Goal: Check status: Check status

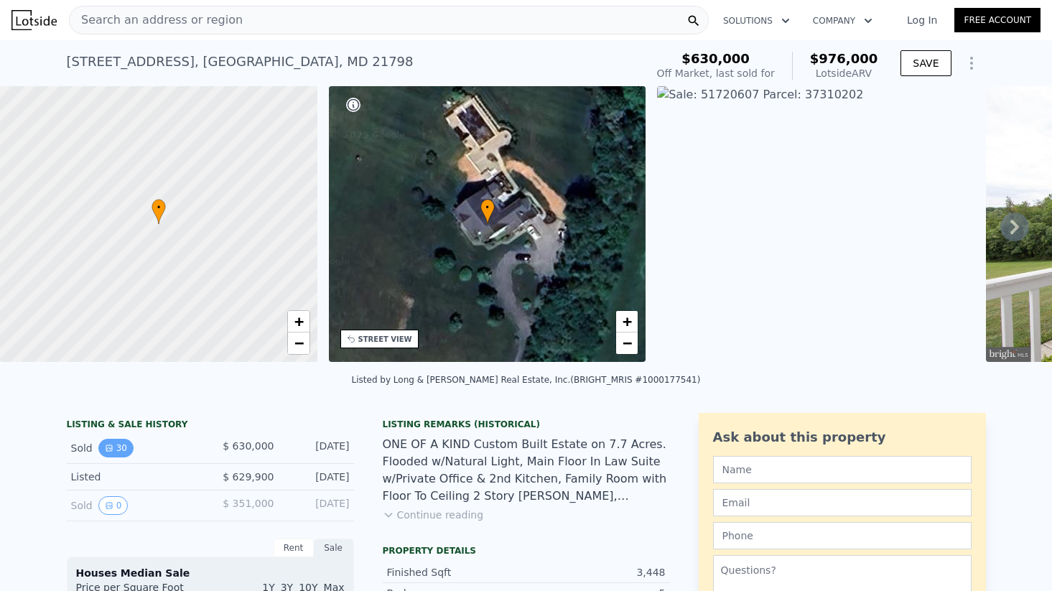
click at [116, 449] on button "30" at bounding box center [115, 448] width 35 height 19
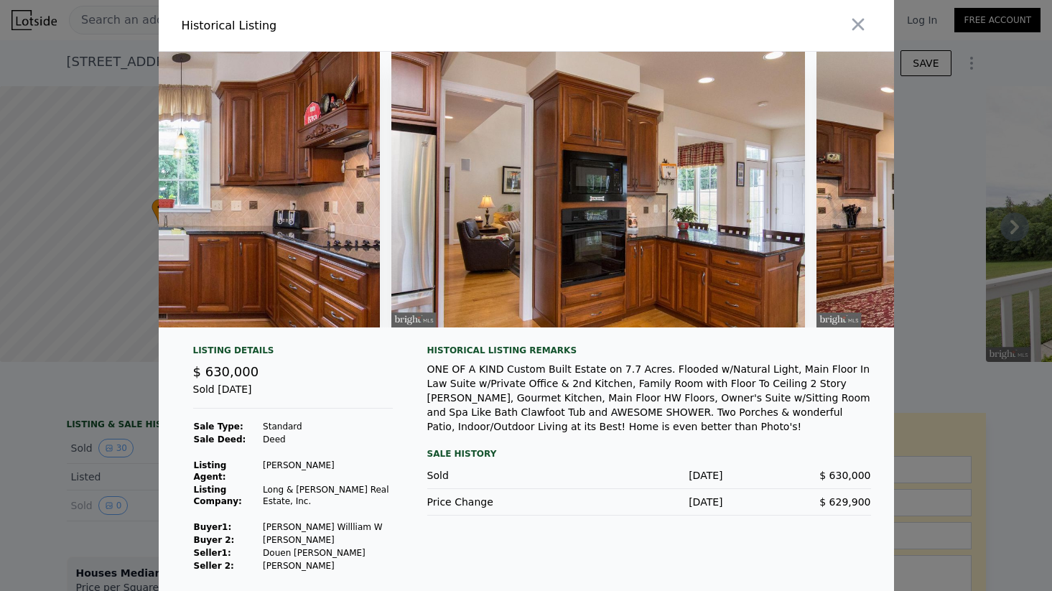
scroll to position [0, 3853]
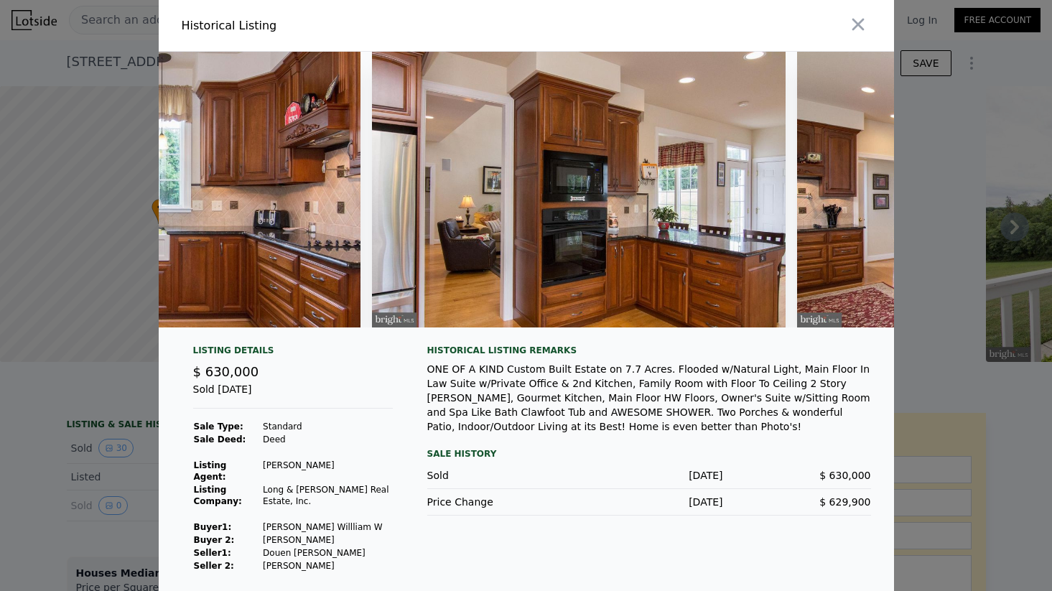
click at [520, 246] on img at bounding box center [579, 190] width 414 height 276
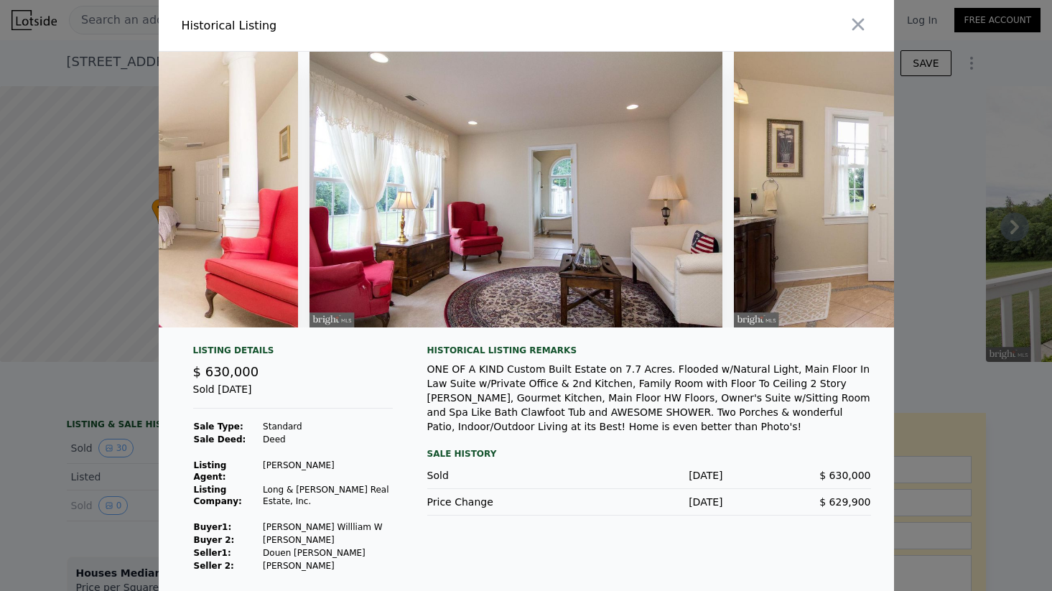
scroll to position [0, 7350]
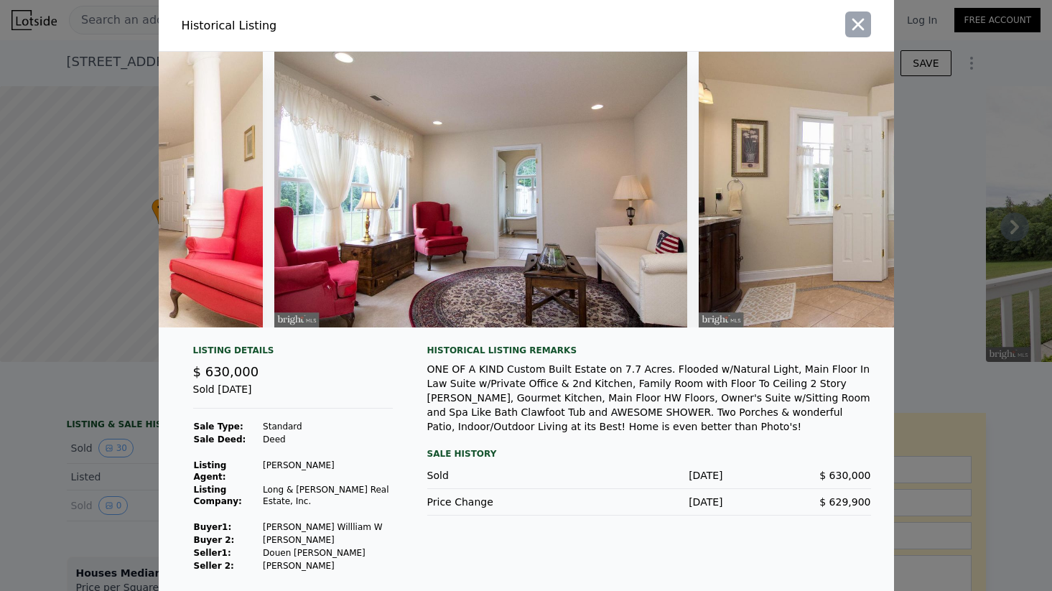
click at [853, 26] on icon "button" at bounding box center [858, 24] width 20 height 20
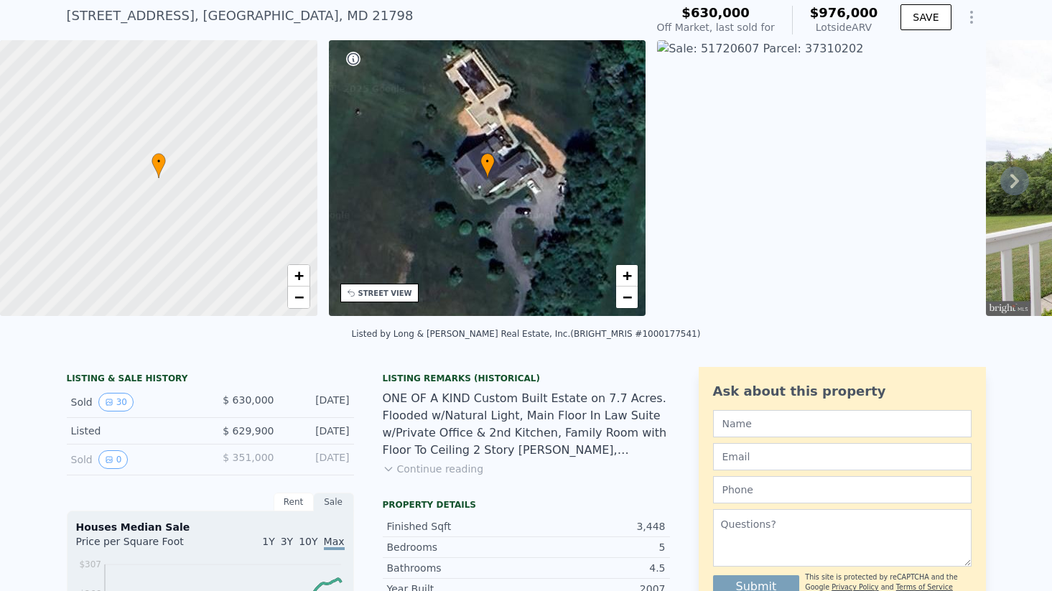
scroll to position [47, 0]
click at [106, 460] on icon "View historical data" at bounding box center [109, 459] width 6 height 6
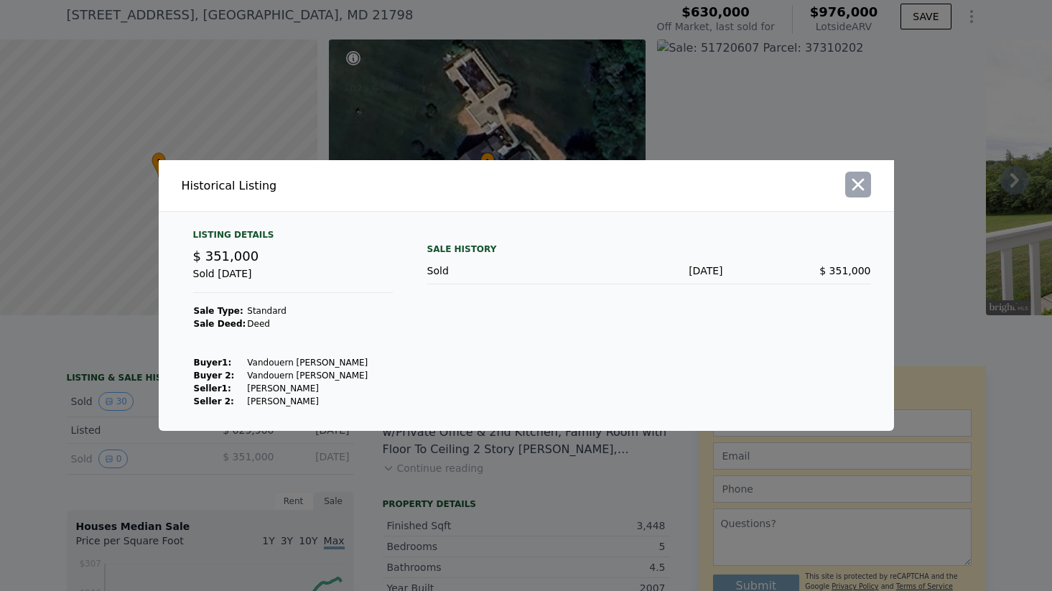
click at [868, 185] on button "button" at bounding box center [858, 185] width 26 height 26
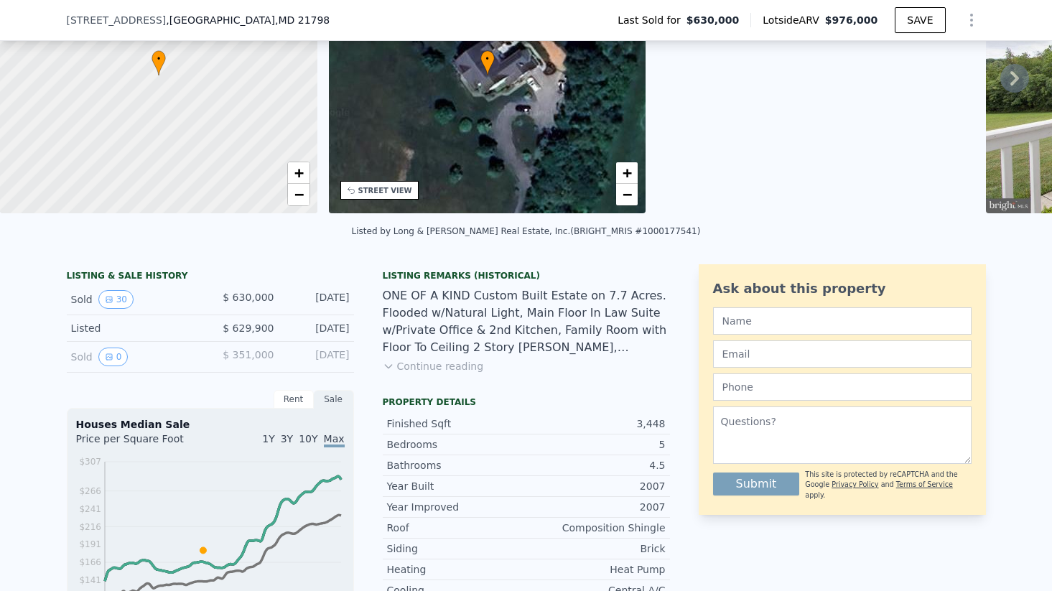
scroll to position [70, 0]
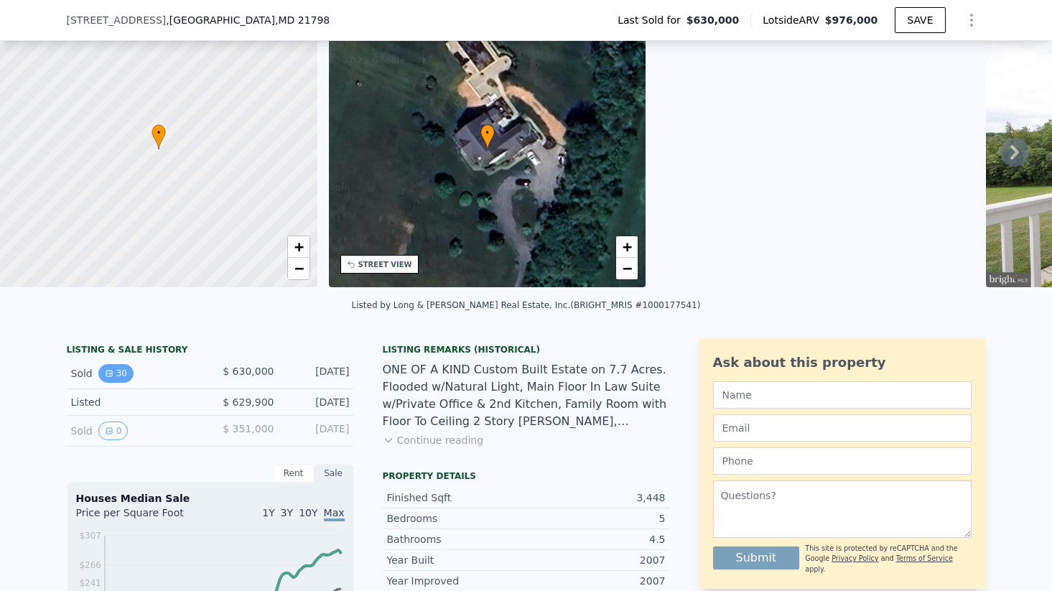
click at [113, 377] on button "30" at bounding box center [115, 373] width 35 height 19
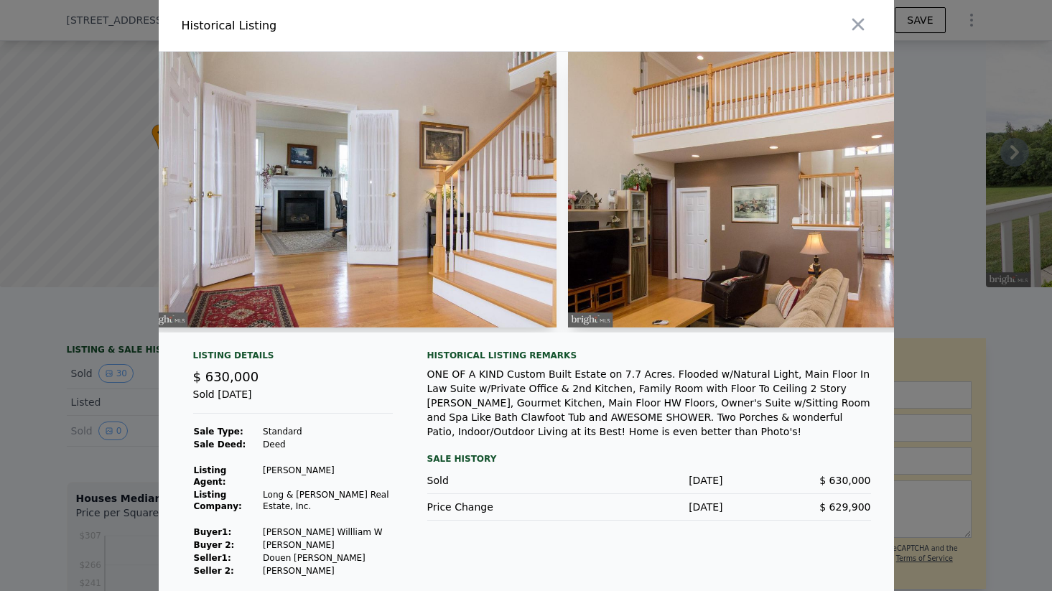
scroll to position [0, 631]
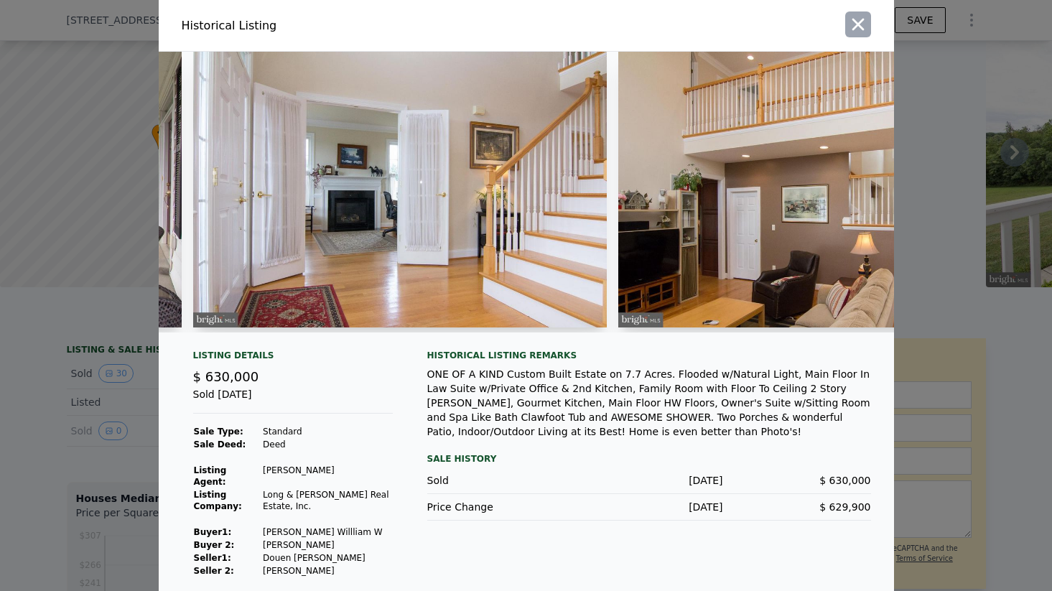
click at [865, 24] on icon "button" at bounding box center [858, 24] width 20 height 20
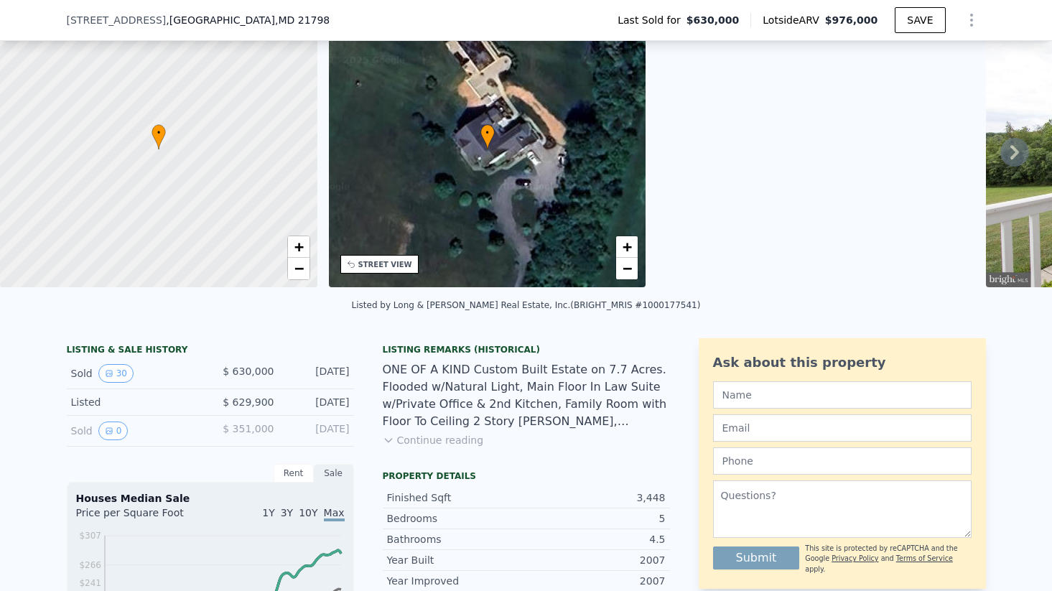
scroll to position [0, 0]
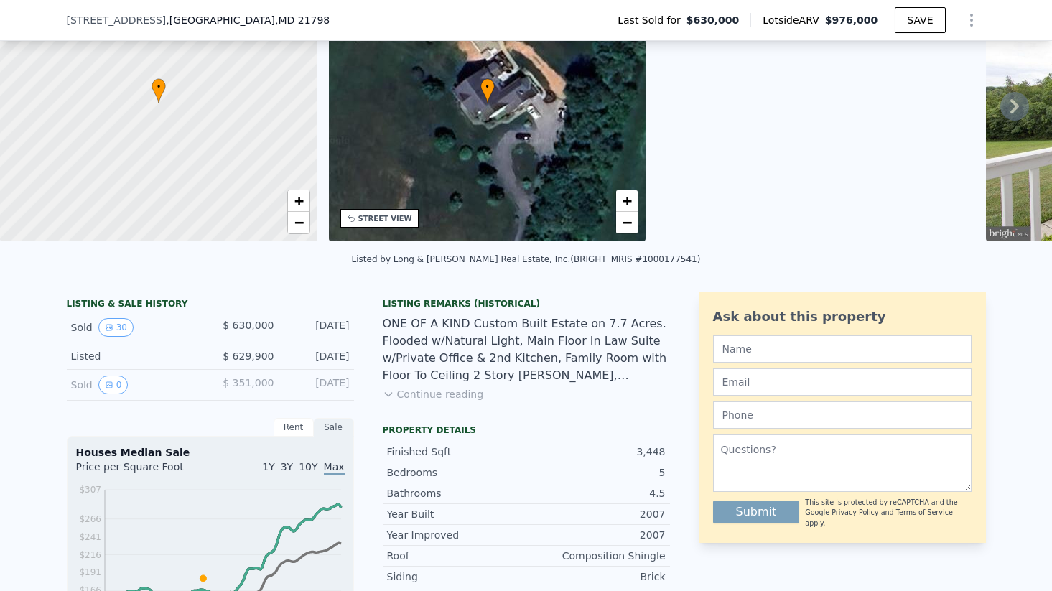
scroll to position [47, 0]
